Goal: Entertainment & Leisure: Consume media (video, audio)

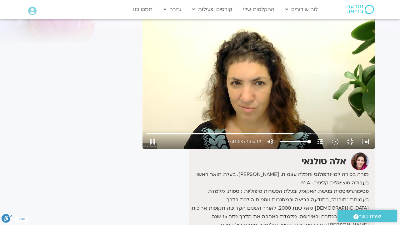
type input "2518.740793"
click at [358, 149] on button "fullscreen_exit" at bounding box center [350, 141] width 15 height 15
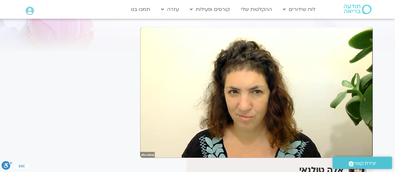
scroll to position [32, 0]
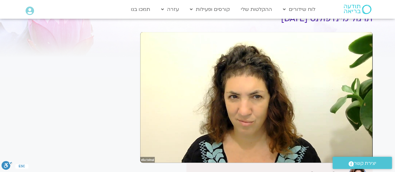
type input "3348.879074"
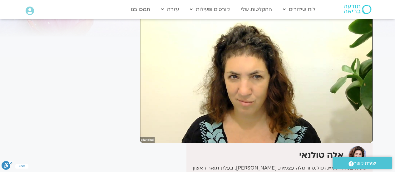
scroll to position [53, 0]
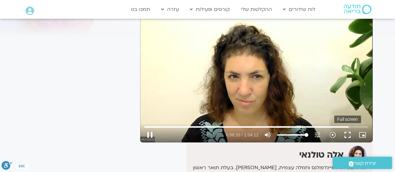
click at [347, 138] on button "fullscreen" at bounding box center [347, 134] width 15 height 15
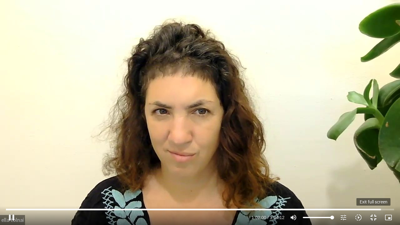
click at [375, 221] on button "fullscreen_exit" at bounding box center [373, 217] width 15 height 15
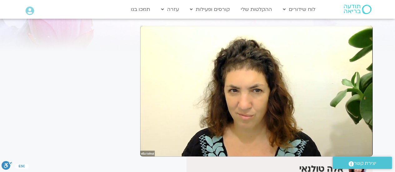
scroll to position [38, 0]
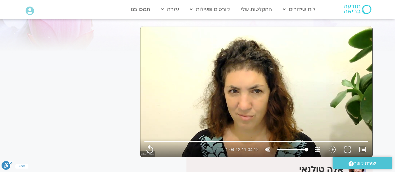
type input "3852.76"
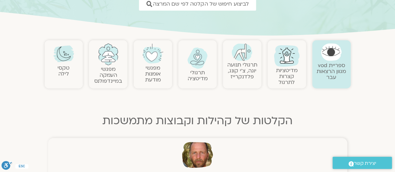
scroll to position [103, 0]
click at [199, 61] on img at bounding box center [197, 57] width 21 height 21
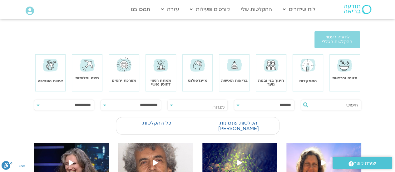
click at [164, 67] on img at bounding box center [161, 64] width 18 height 17
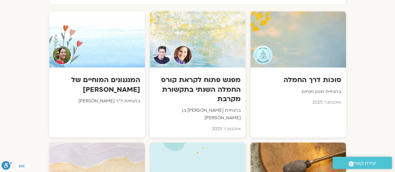
scroll to position [335, 0]
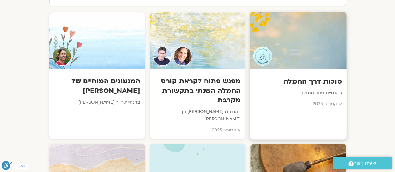
click at [317, 44] on div at bounding box center [298, 40] width 97 height 57
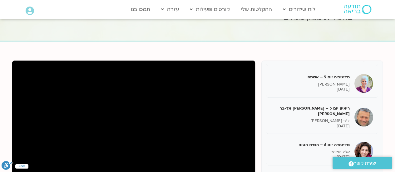
scroll to position [39, 0]
